Goal: Task Accomplishment & Management: Use online tool/utility

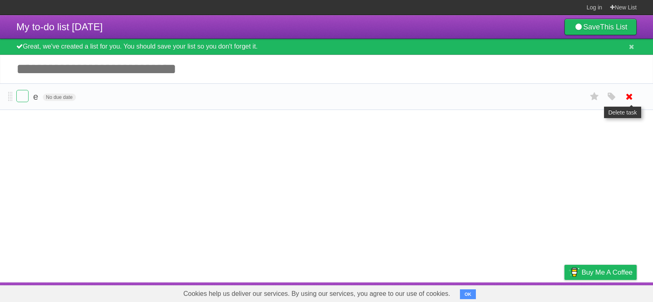
click at [632, 98] on icon at bounding box center [629, 96] width 11 height 13
click at [152, 64] on input "Add another task" at bounding box center [326, 69] width 653 height 29
click at [207, 141] on article "My to-do list [DATE] Save This List Great, we've created a list for you. You sh…" at bounding box center [326, 148] width 653 height 267
click at [634, 98] on icon at bounding box center [629, 96] width 11 height 13
click at [35, 98] on span "e" at bounding box center [36, 96] width 7 height 10
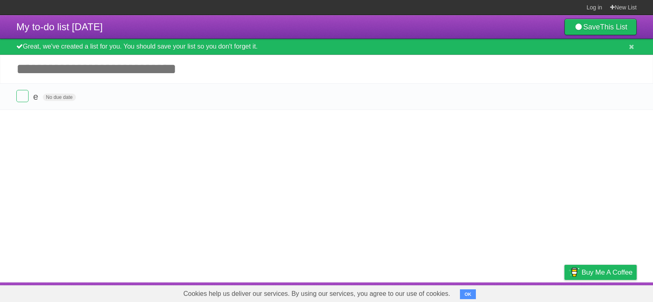
click at [75, 127] on article "My to-do list [DATE] Save This List Great, we've created a list for you. You sh…" at bounding box center [326, 148] width 653 height 267
click at [628, 45] on button at bounding box center [631, 47] width 10 height 8
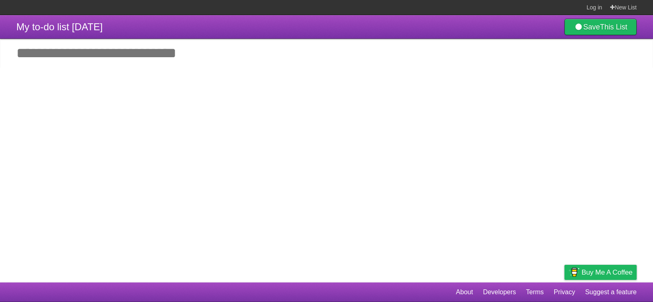
click at [273, 115] on article "My to-do list 09/15/2025 Save This List Add another task *********" at bounding box center [326, 148] width 653 height 267
